Goal: Navigation & Orientation: Find specific page/section

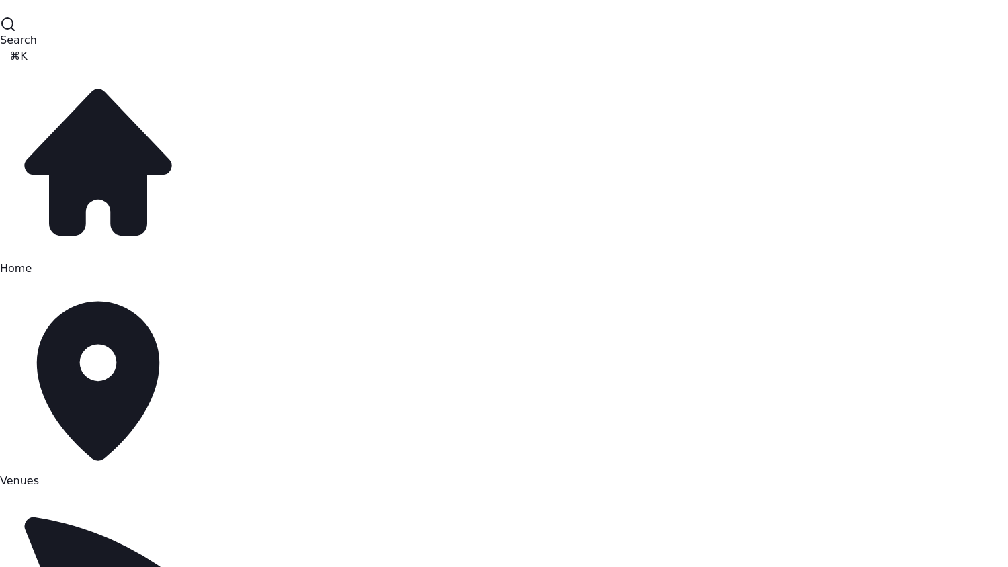
click at [39, 474] on span "Venues" at bounding box center [19, 480] width 39 height 13
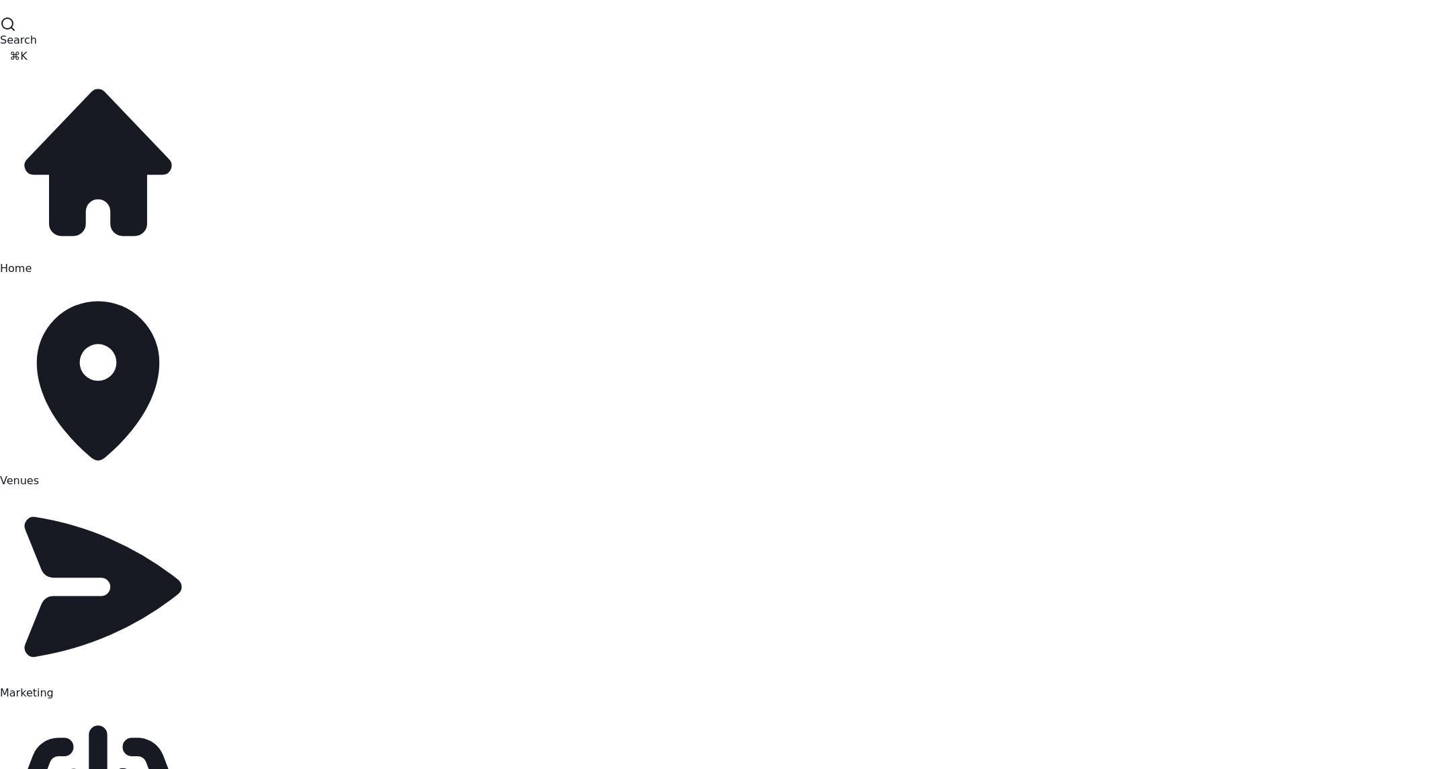
scroll to position [222, 0]
click at [104, 489] on link "Marketing" at bounding box center [98, 594] width 196 height 210
